Goal: Check status

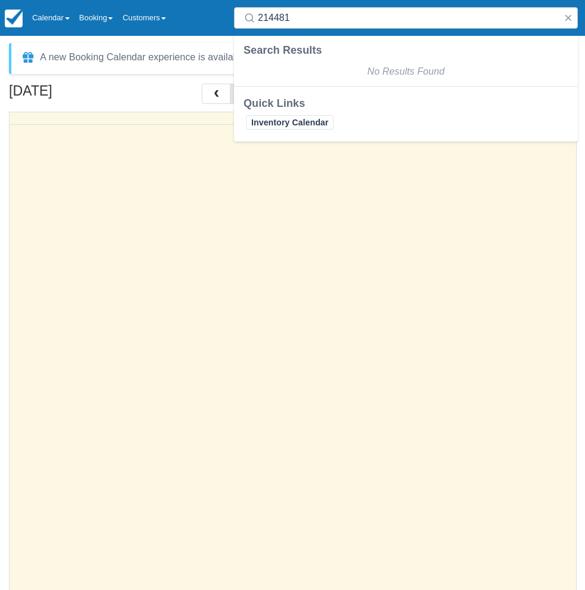
select select
click at [64, 15] on link "Calendar" at bounding box center [50, 18] width 47 height 36
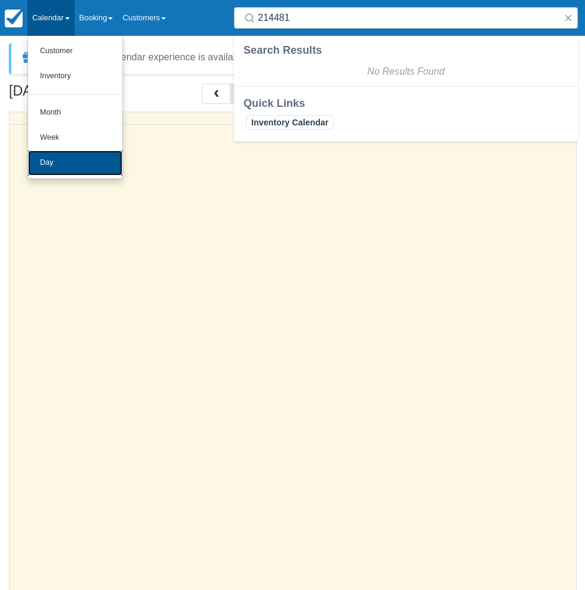
click at [65, 167] on link "Day" at bounding box center [75, 162] width 94 height 25
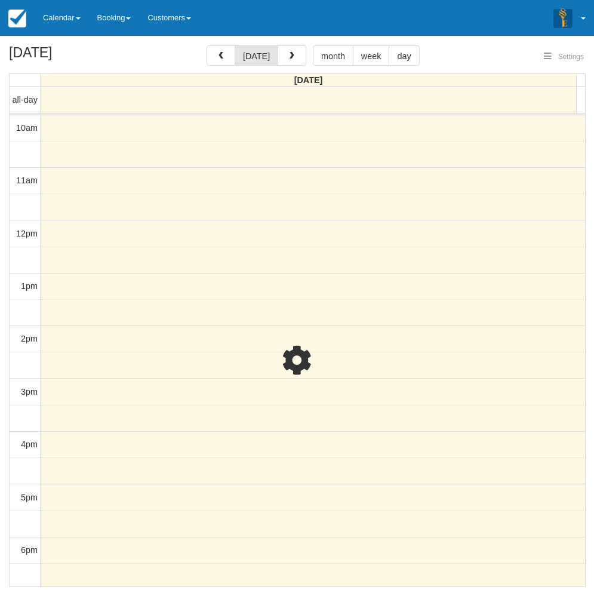
select select
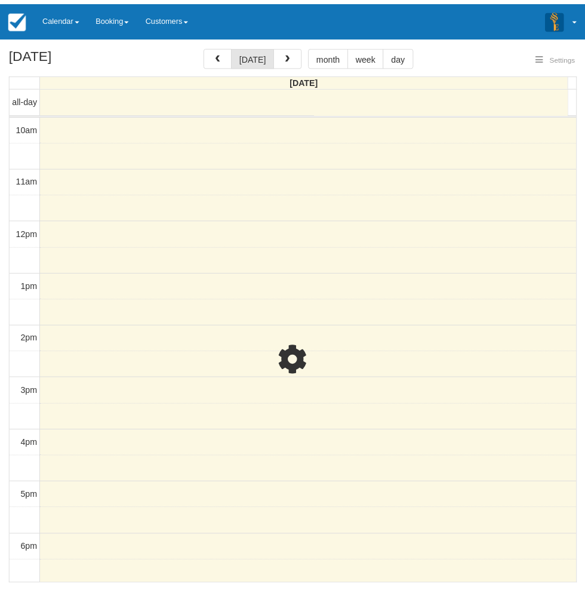
scroll to position [188, 0]
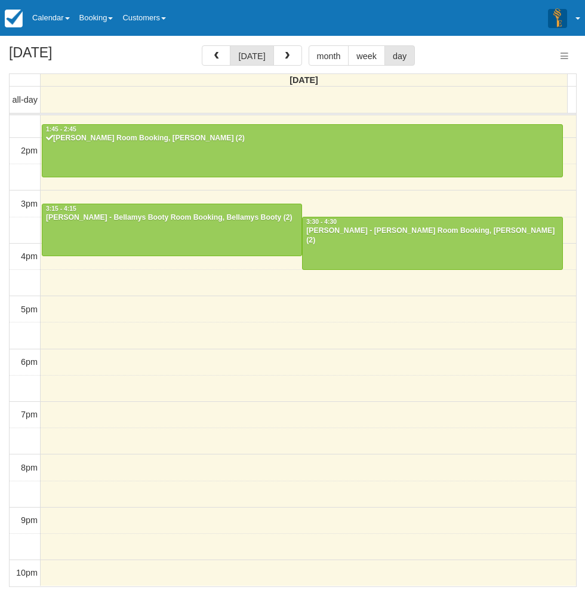
select select
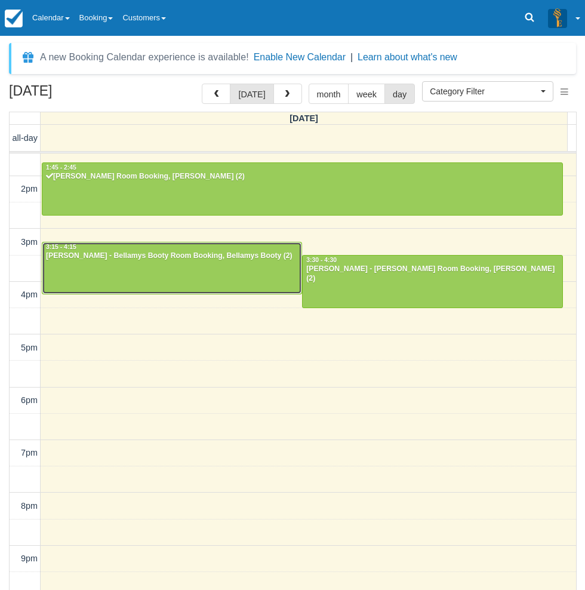
click at [140, 262] on div at bounding box center [171, 267] width 259 height 51
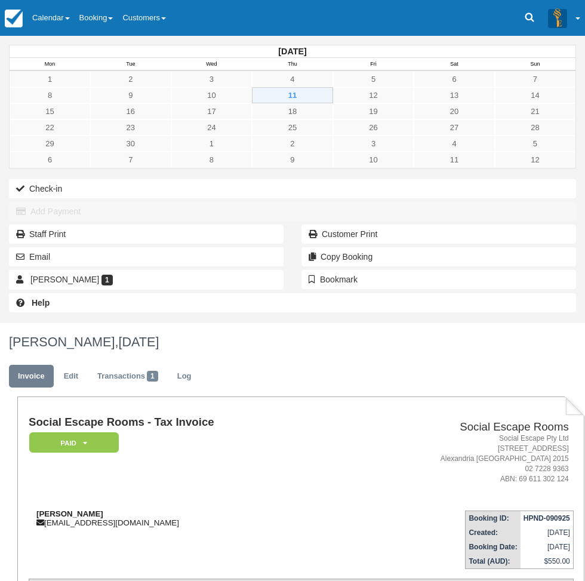
drag, startPoint x: 256, startPoint y: 226, endPoint x: 188, endPoint y: 224, distance: 68.1
click at [188, 509] on div "[PERSON_NAME] [EMAIL_ADDRESS][DOMAIN_NAME]" at bounding box center [185, 518] width 313 height 18
copy strong "[PERSON_NAME]"
click at [75, 33] on link "Calendar" at bounding box center [50, 18] width 47 height 36
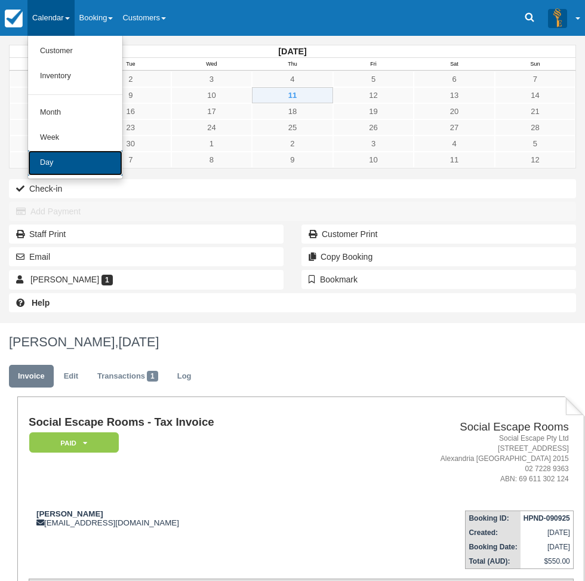
click at [81, 165] on link "Day" at bounding box center [75, 162] width 94 height 25
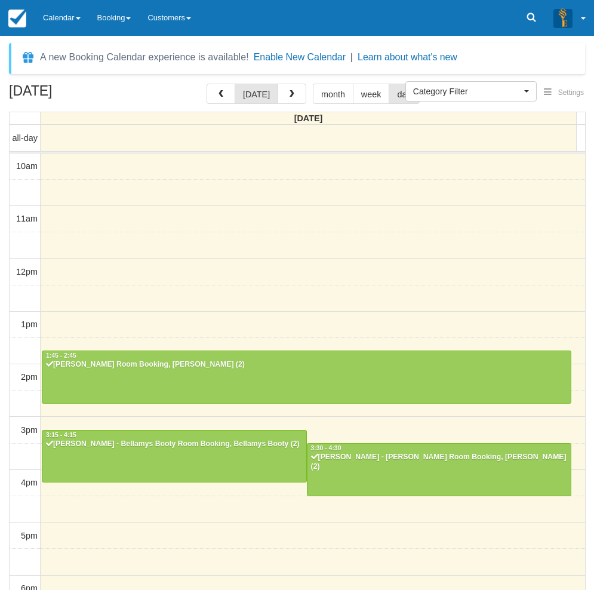
select select
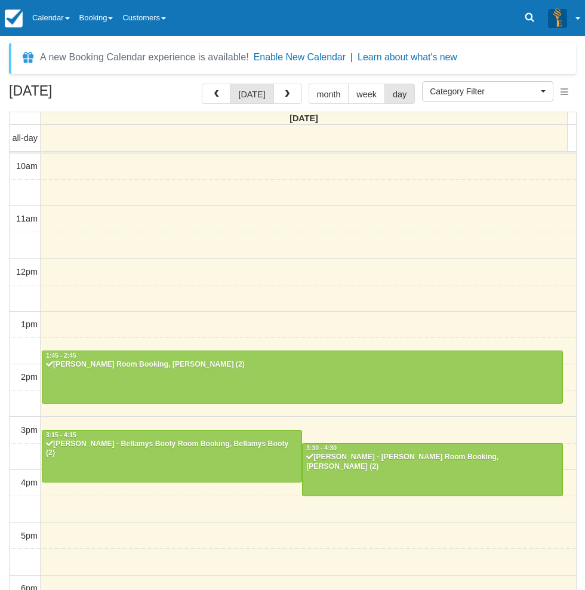
scroll to position [188, 0]
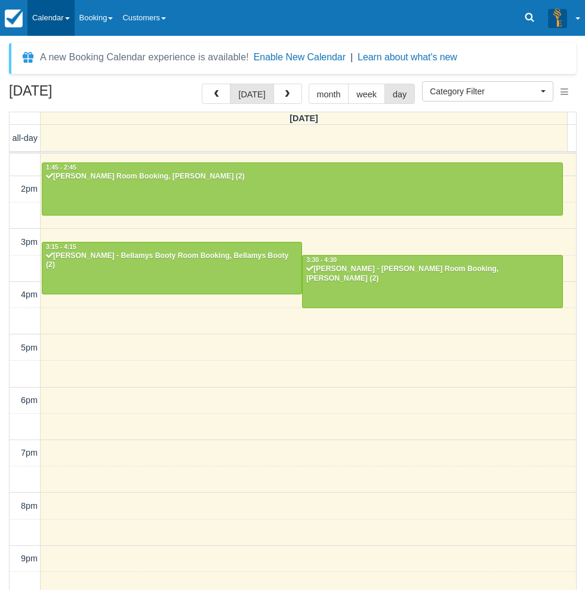
drag, startPoint x: 60, startPoint y: 20, endPoint x: 64, endPoint y: 30, distance: 10.8
click at [62, 20] on link "Calendar" at bounding box center [50, 18] width 47 height 36
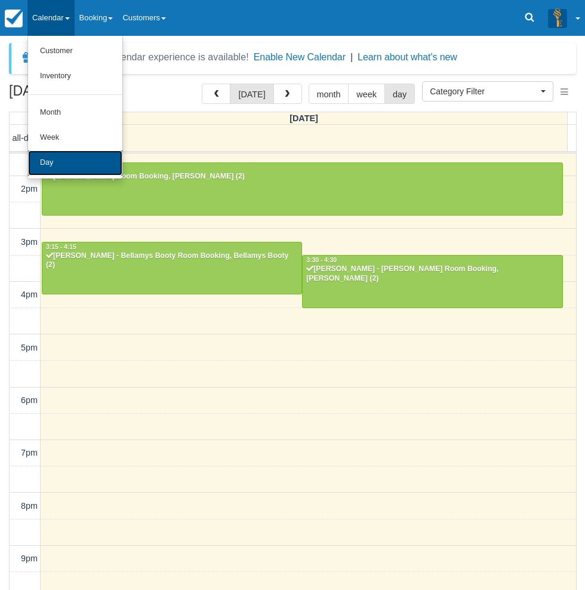
click at [81, 164] on link "Day" at bounding box center [75, 162] width 94 height 25
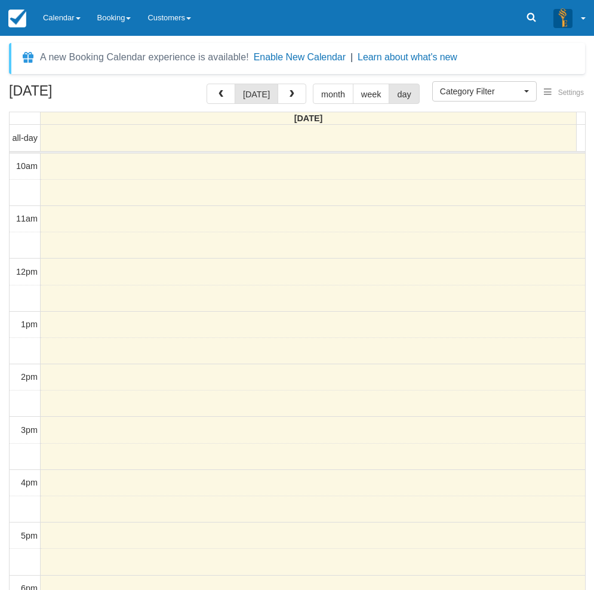
select select
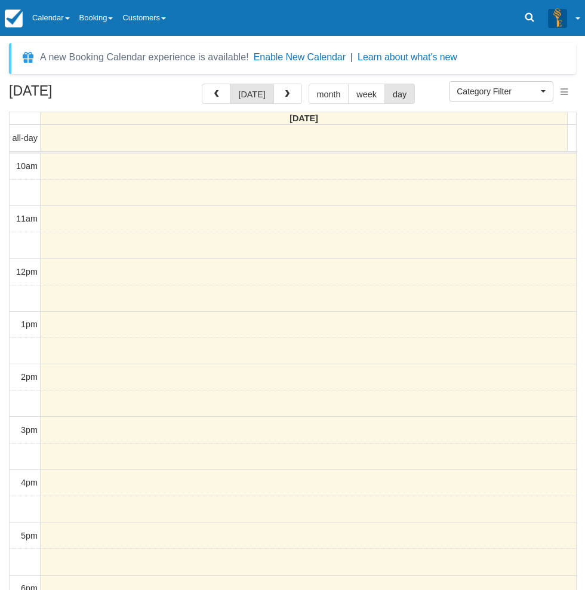
scroll to position [188, 0]
